Goal: Task Accomplishment & Management: Manage account settings

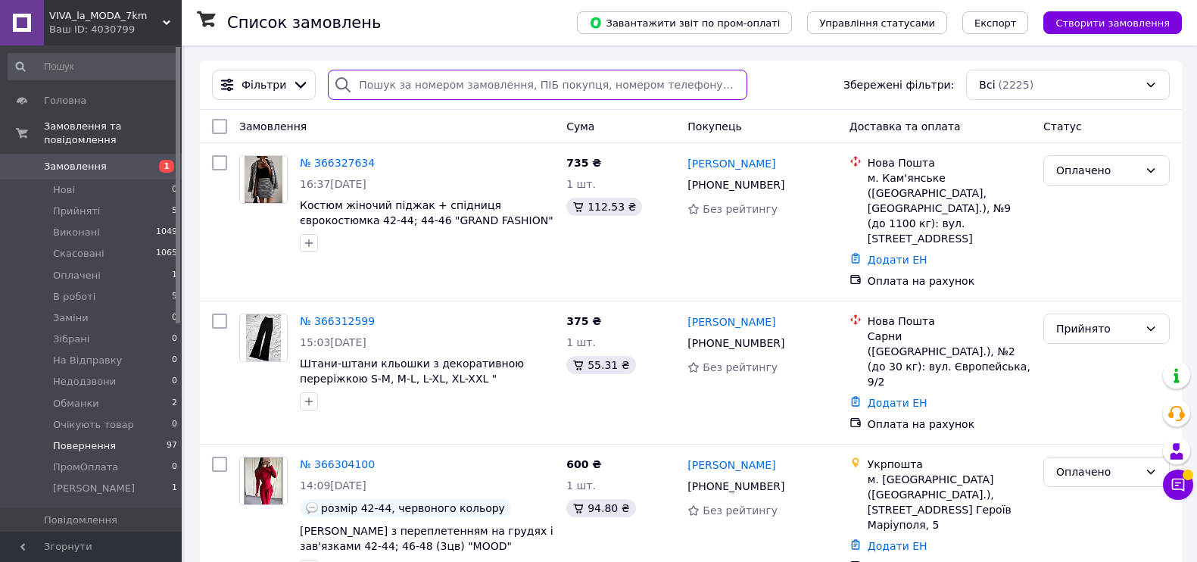
click at [388, 90] on input "search" at bounding box center [537, 85] width 419 height 30
paste input "[PHONE_NUMBER]"
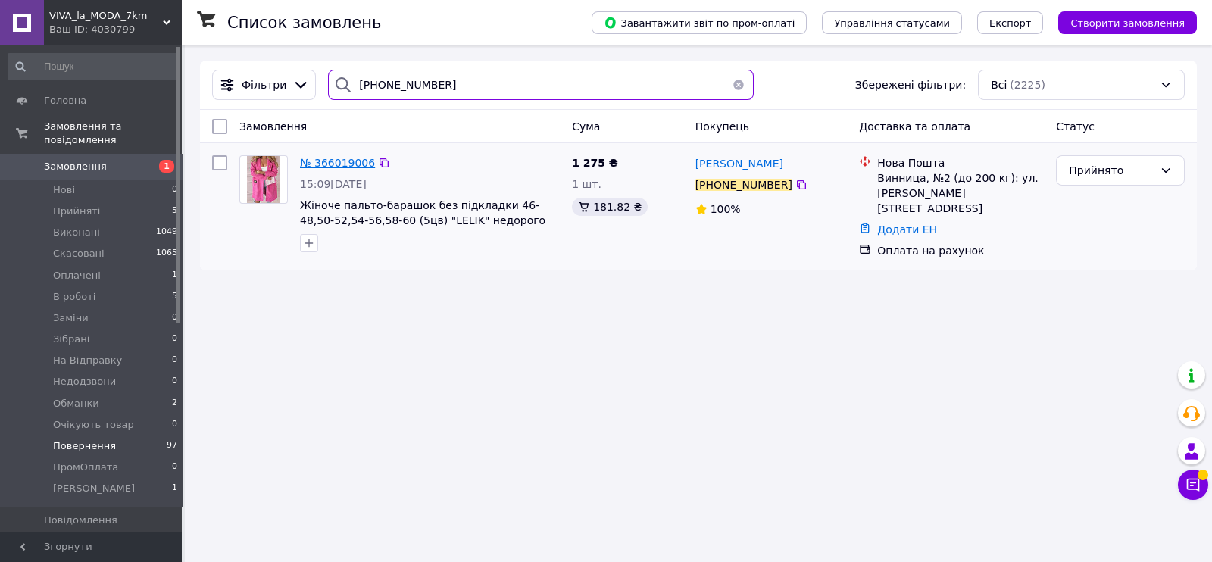
type input "[PHONE_NUMBER]"
click at [328, 158] on span "№ 366019006" at bounding box center [337, 163] width 75 height 12
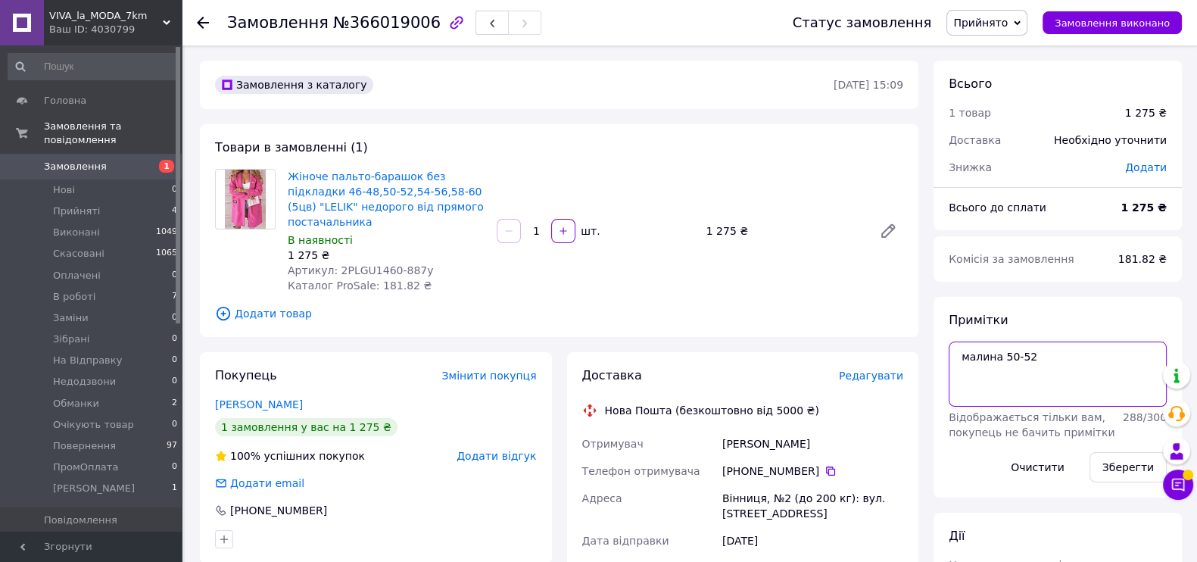
click at [951, 356] on textarea "малина 50-52" at bounding box center [1058, 374] width 218 height 65
click at [984, 345] on textarea "малина 50-52" at bounding box center [1058, 374] width 218 height 65
click at [996, 357] on textarea "#опл 20 грн малина 50-52" at bounding box center [1058, 374] width 218 height 65
click at [1113, 461] on button "Зберегти" at bounding box center [1128, 467] width 77 height 30
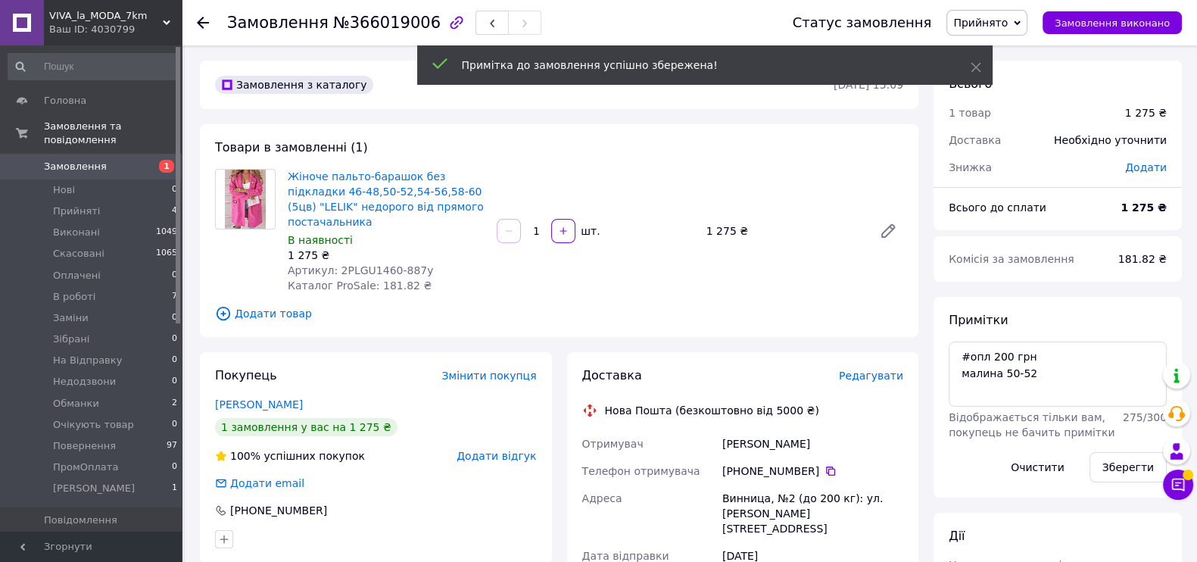
click at [1028, 14] on span "Прийнято" at bounding box center [987, 23] width 81 height 26
click at [1003, 102] on li "Оплачено" at bounding box center [995, 98] width 97 height 23
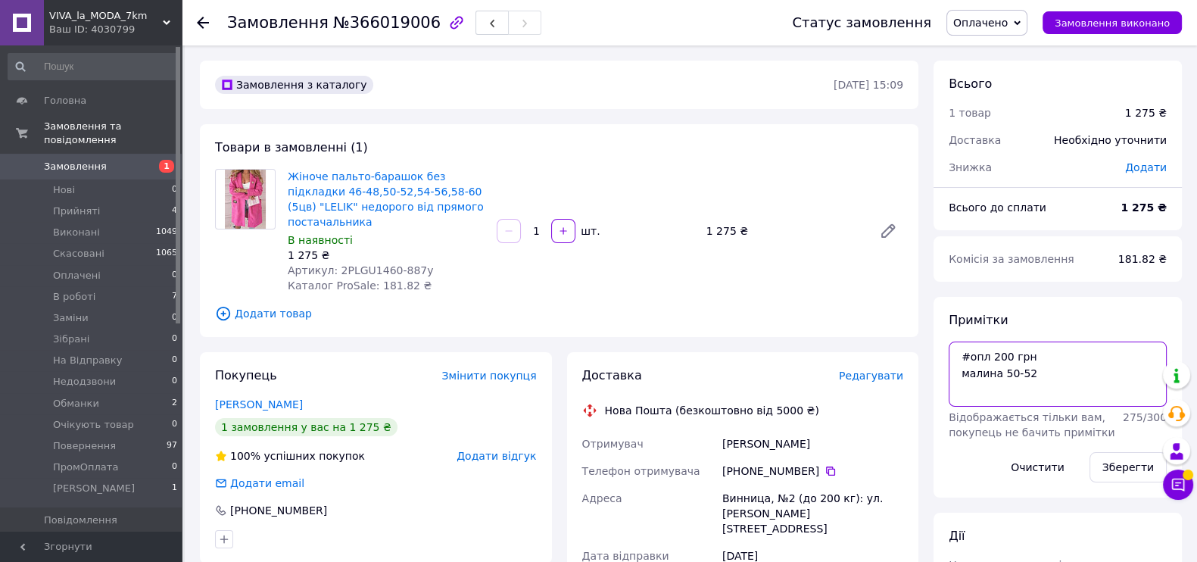
click at [988, 348] on textarea "#опл 200 грн малина 50-52" at bounding box center [1058, 374] width 218 height 65
type textarea "#опл 498 грн малина 50-52"
click at [1110, 477] on button "Зберегти" at bounding box center [1128, 467] width 77 height 30
click at [77, 160] on span "Замовлення" at bounding box center [75, 167] width 63 height 14
